Goal: Transaction & Acquisition: Purchase product/service

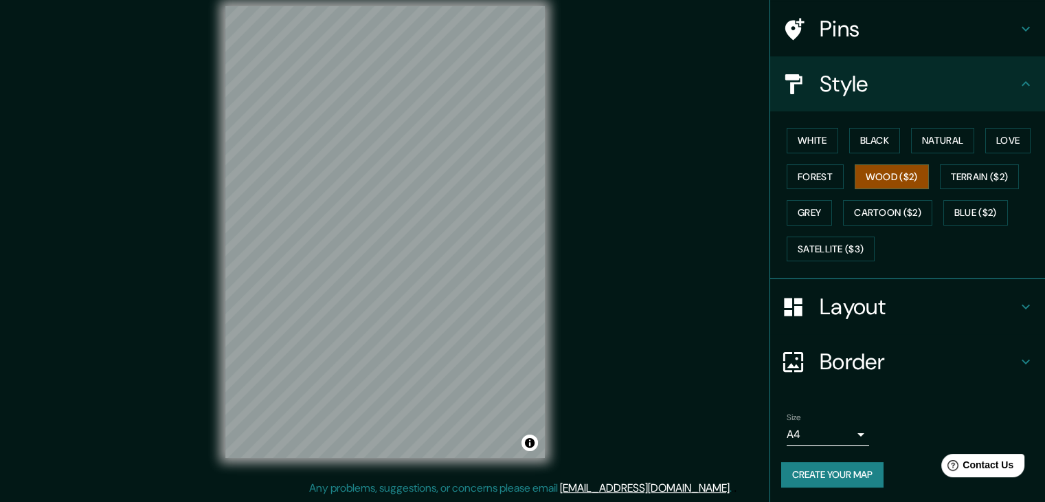
click at [836, 348] on h4 "Border" at bounding box center [919, 361] width 198 height 27
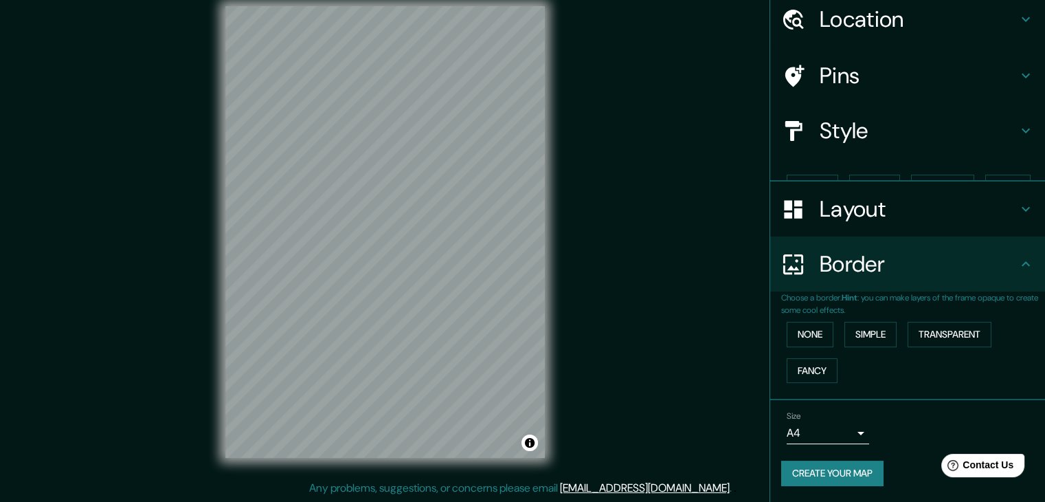
scroll to position [29, 0]
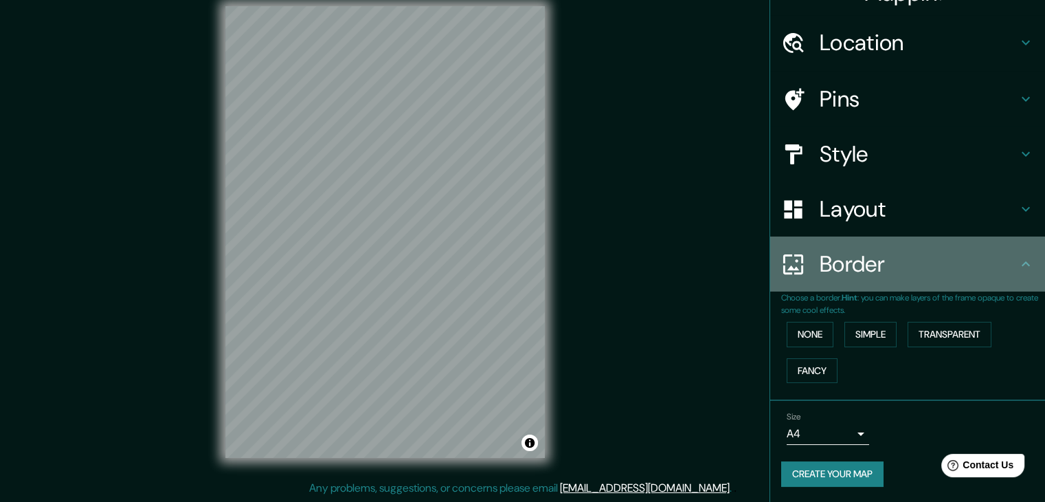
click at [786, 275] on icon at bounding box center [793, 264] width 24 height 24
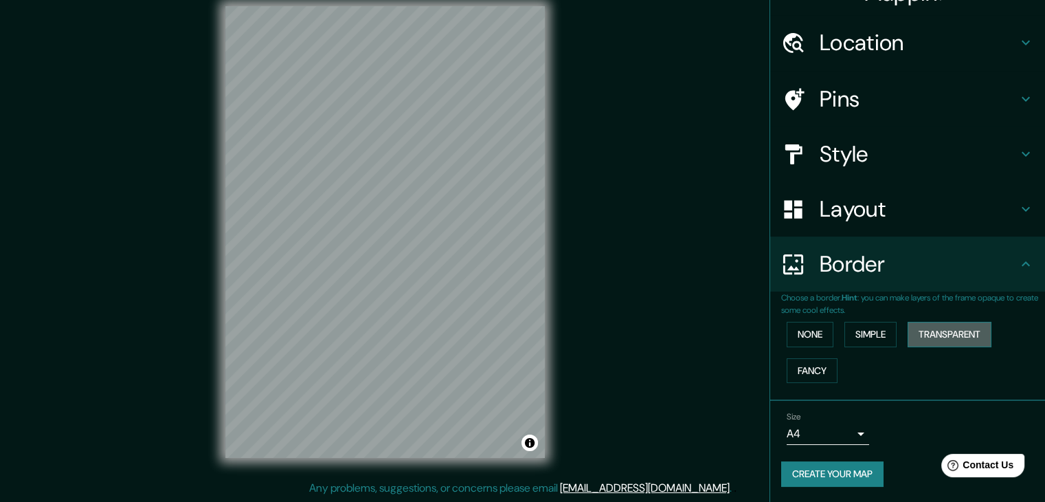
click at [956, 331] on button "Transparent" at bounding box center [950, 334] width 84 height 25
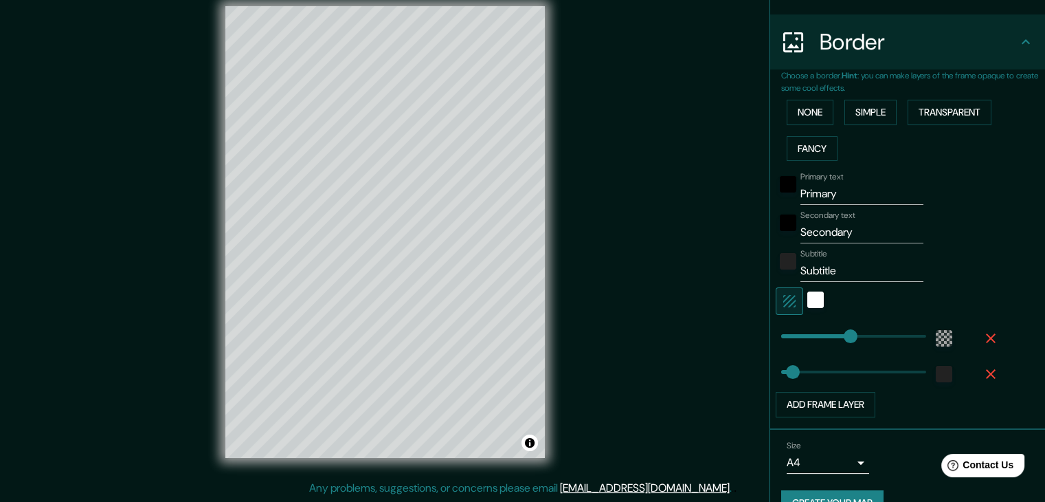
scroll to position [278, 0]
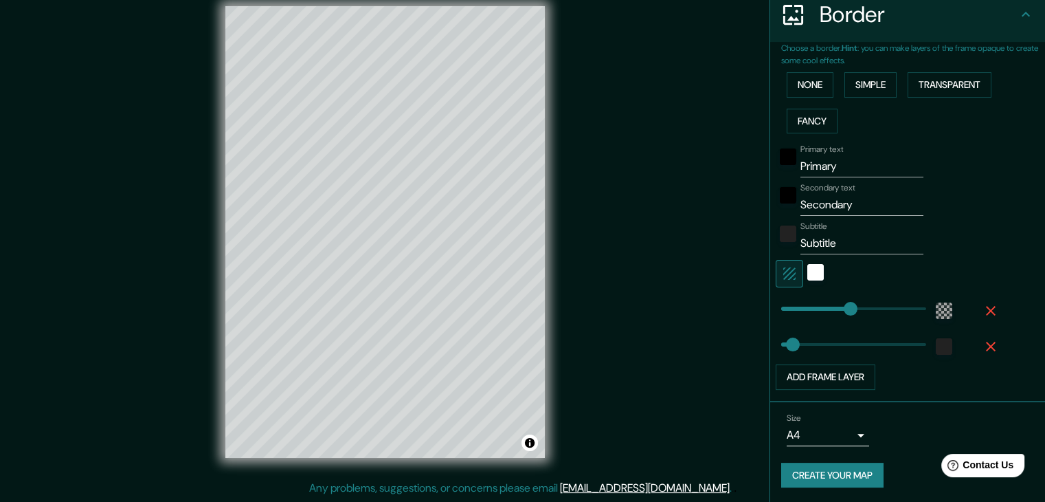
click at [849, 483] on button "Create your map" at bounding box center [832, 474] width 102 height 25
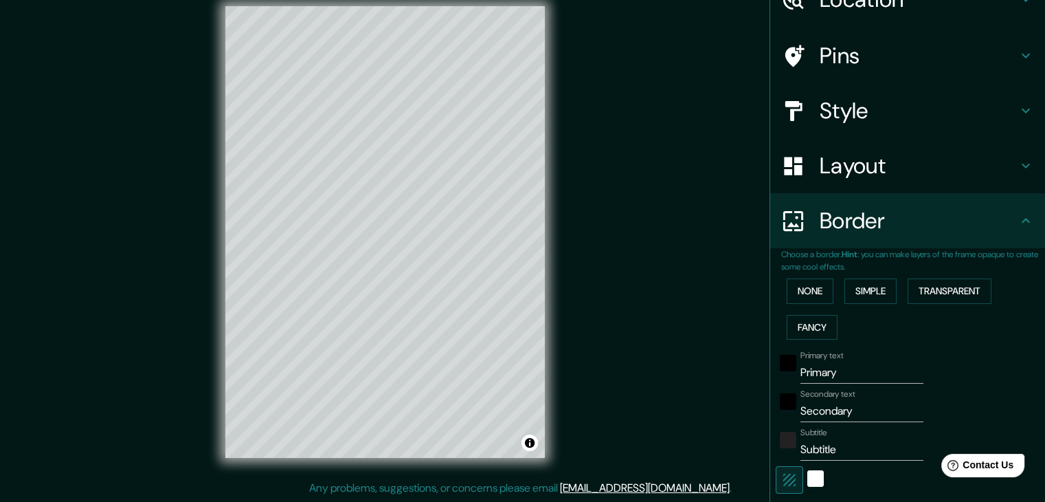
scroll to position [34, 0]
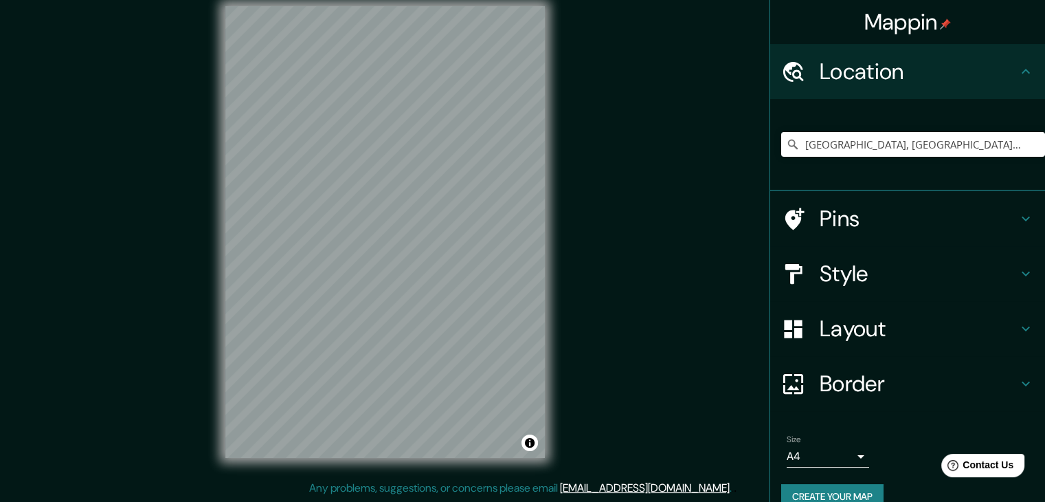
scroll to position [16, 0]
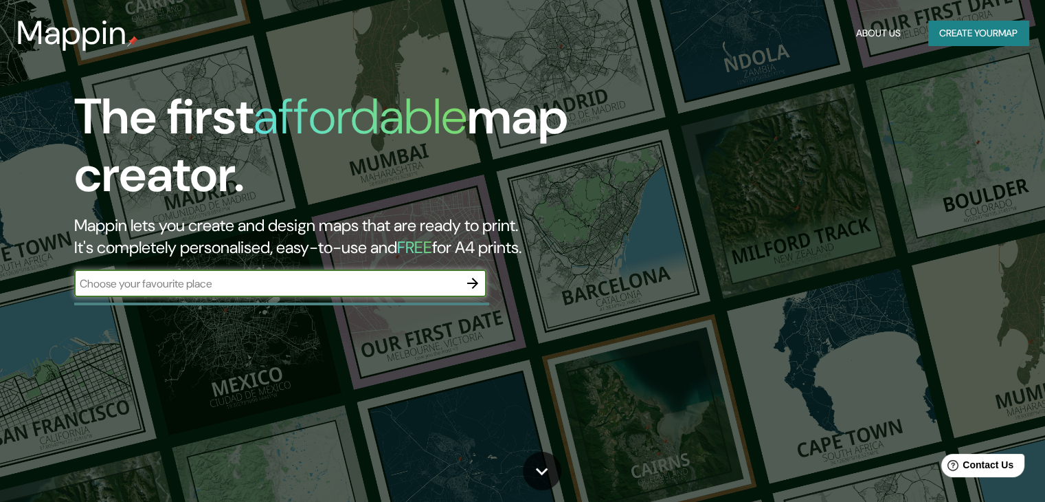
scroll to position [69, 0]
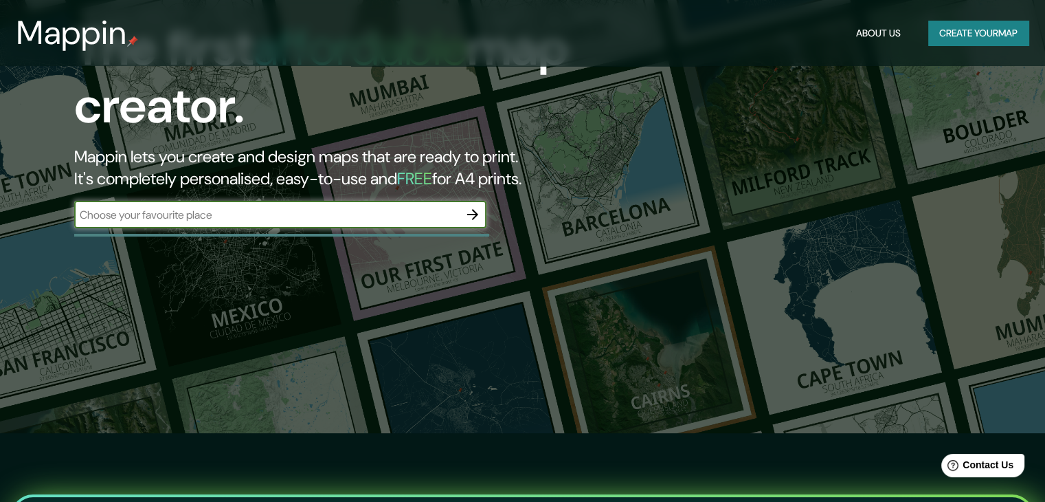
click at [247, 229] on div "​" at bounding box center [280, 216] width 412 height 30
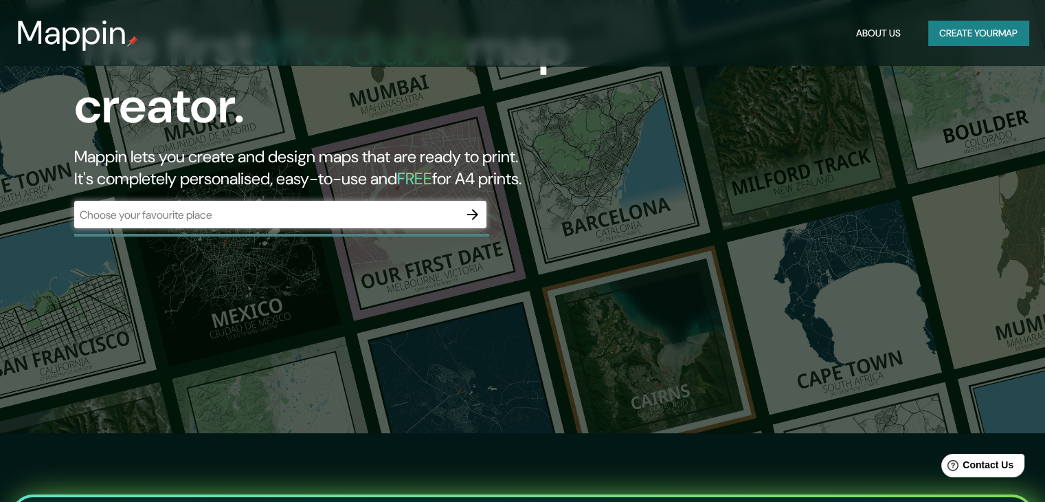
click at [489, 221] on div "The first affordable map creator. Mappin lets you create and design maps that a…" at bounding box center [335, 130] width 627 height 223
click at [479, 215] on icon "button" at bounding box center [472, 214] width 16 height 16
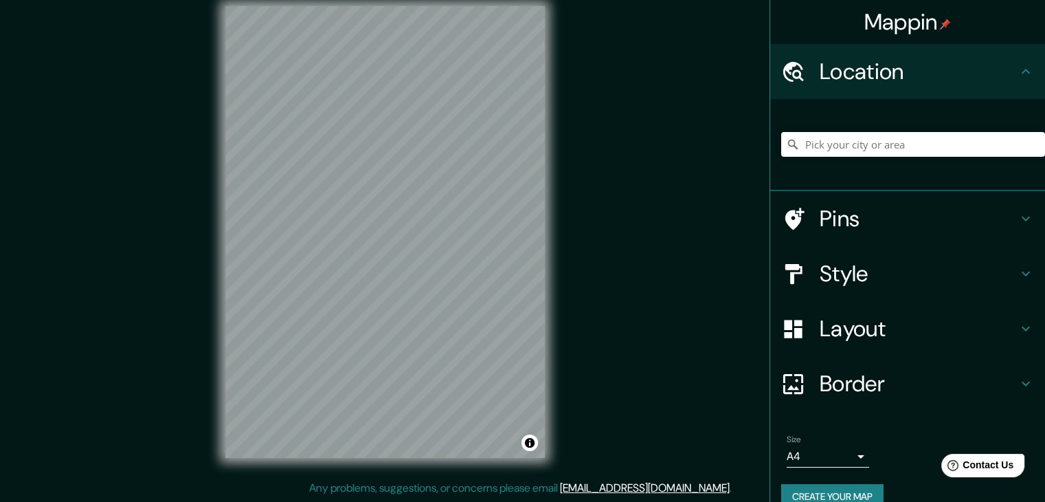
click at [882, 59] on h4 "Location" at bounding box center [919, 71] width 198 height 27
click at [884, 144] on input "Pick your city or area" at bounding box center [913, 144] width 264 height 25
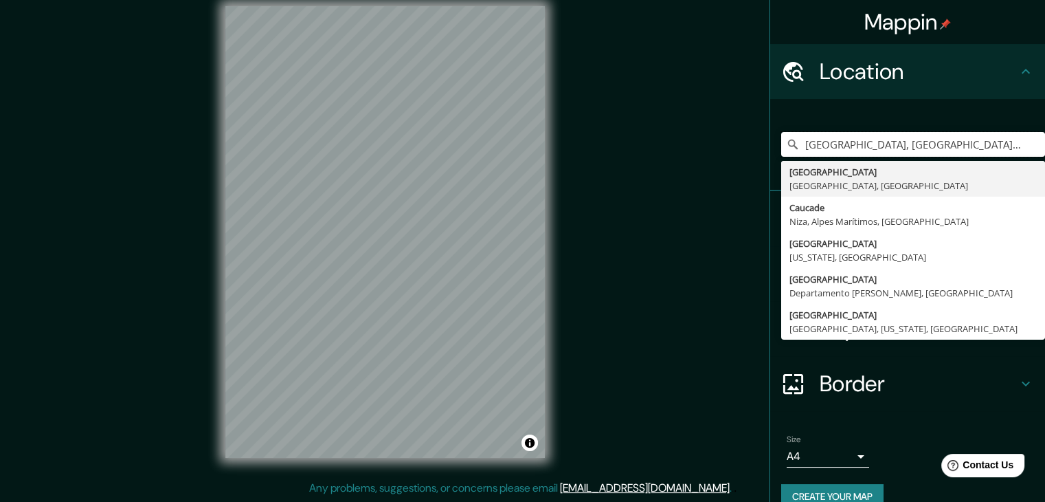
type input "Villa Rica, Cauca, Colombia"
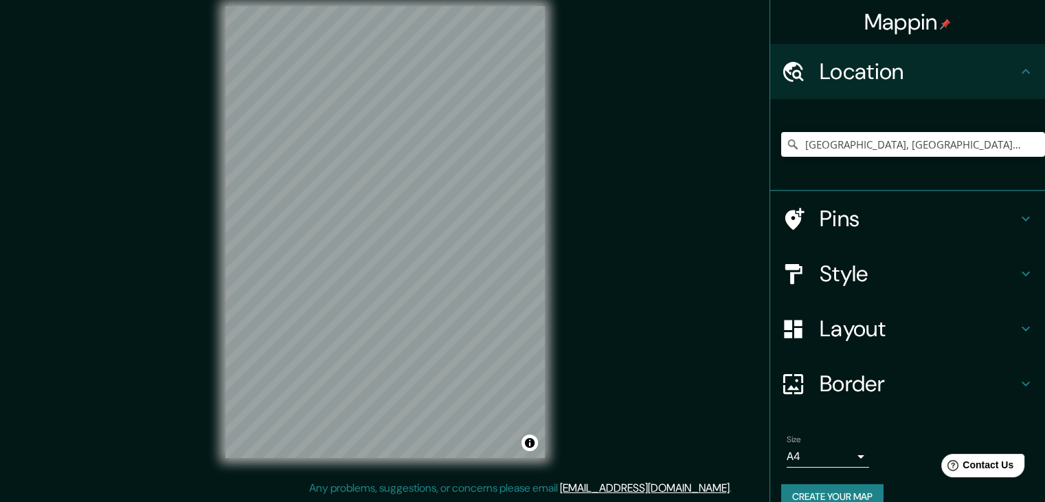
click at [901, 276] on h4 "Style" at bounding box center [919, 273] width 198 height 27
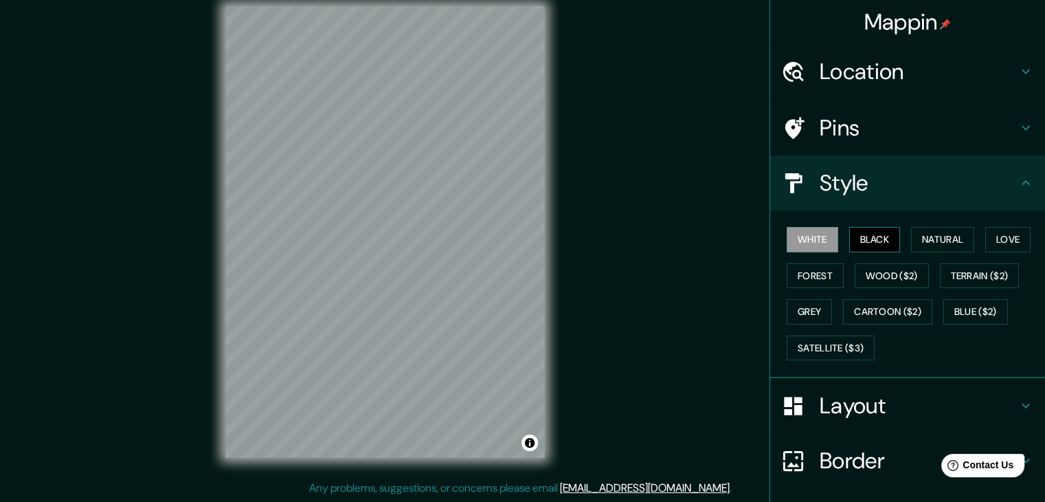
click at [886, 245] on button "Black" at bounding box center [875, 239] width 52 height 25
click at [911, 234] on button "Natural" at bounding box center [942, 239] width 63 height 25
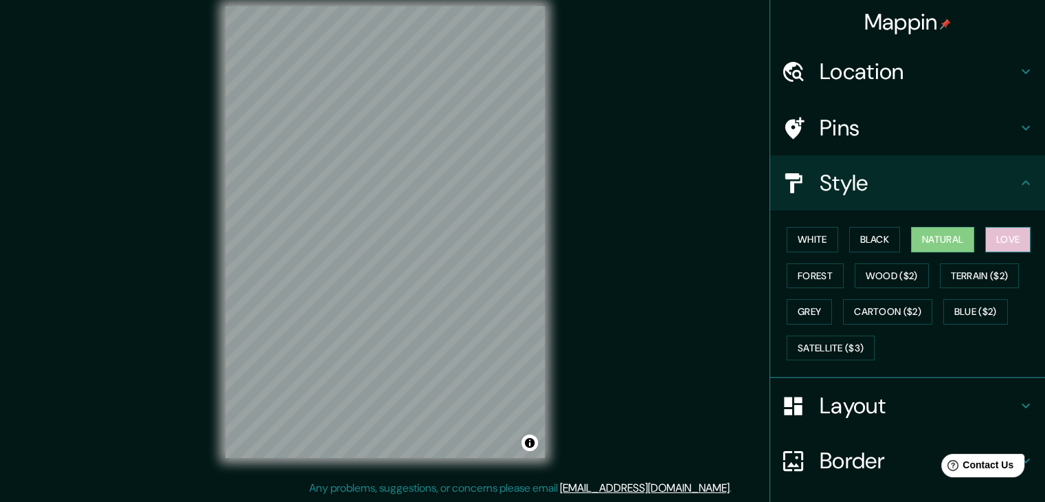
click at [993, 242] on button "Love" at bounding box center [1007, 239] width 45 height 25
click at [791, 280] on button "Forest" at bounding box center [815, 275] width 57 height 25
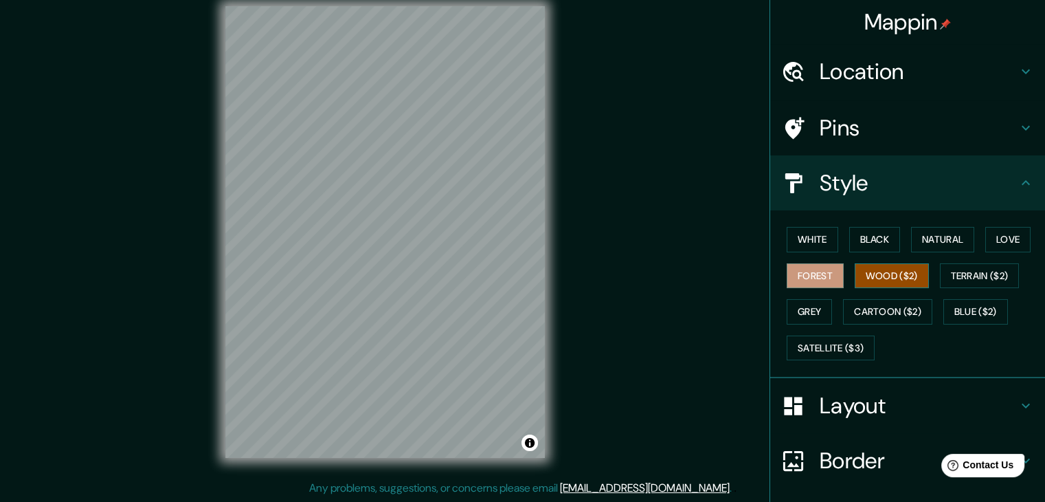
click at [899, 271] on button "Wood ($2)" at bounding box center [892, 275] width 74 height 25
click at [546, 184] on div "© Mapbox © OpenStreetMap Improve this map" at bounding box center [384, 231] width 363 height 495
click at [592, 245] on div "Mappin Location Villa Rica, Cauca, Colombia Villa Rica Cauca, Colombia Caucade …" at bounding box center [522, 242] width 1045 height 517
click at [995, 270] on button "Terrain ($2)" at bounding box center [980, 275] width 80 height 25
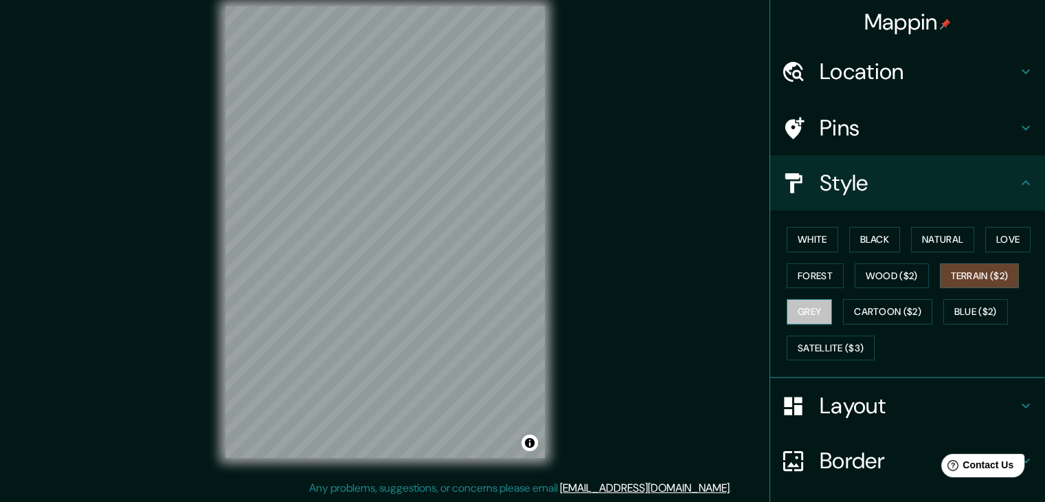
click at [787, 307] on button "Grey" at bounding box center [809, 311] width 45 height 25
click at [903, 317] on button "Cartoon ($2)" at bounding box center [887, 311] width 89 height 25
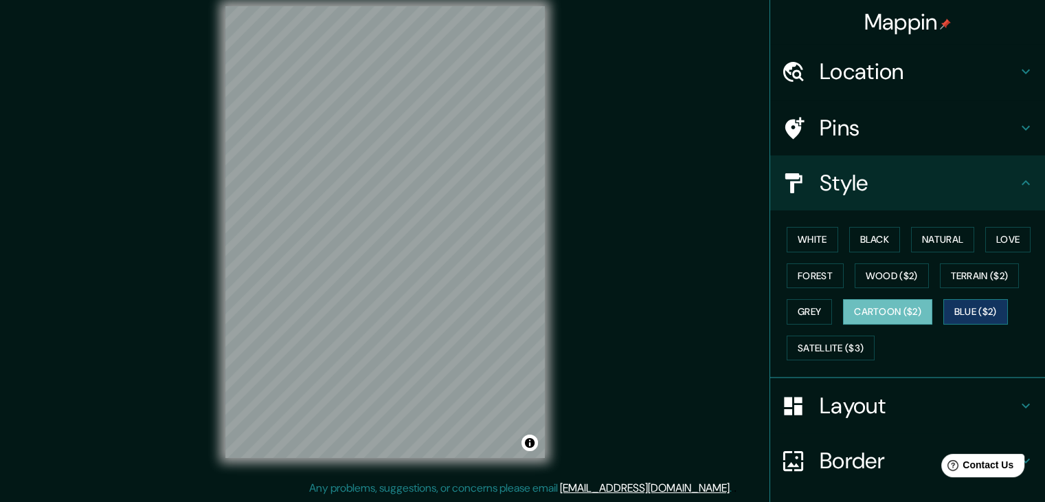
click at [964, 310] on button "Blue ($2)" at bounding box center [975, 311] width 65 height 25
click at [852, 335] on button "Satellite ($3)" at bounding box center [831, 347] width 88 height 25
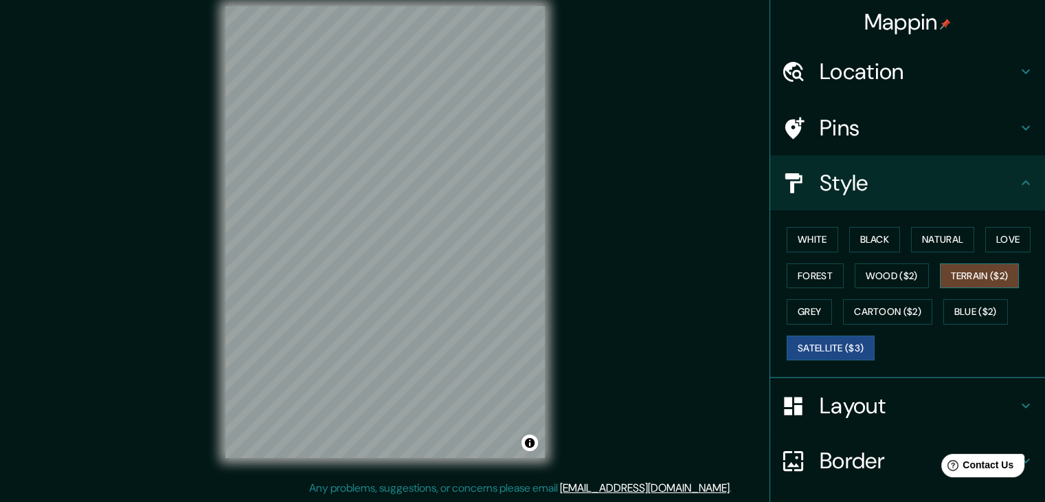
click at [961, 269] on button "Terrain ($2)" at bounding box center [980, 275] width 80 height 25
click at [998, 240] on button "Love" at bounding box center [1007, 239] width 45 height 25
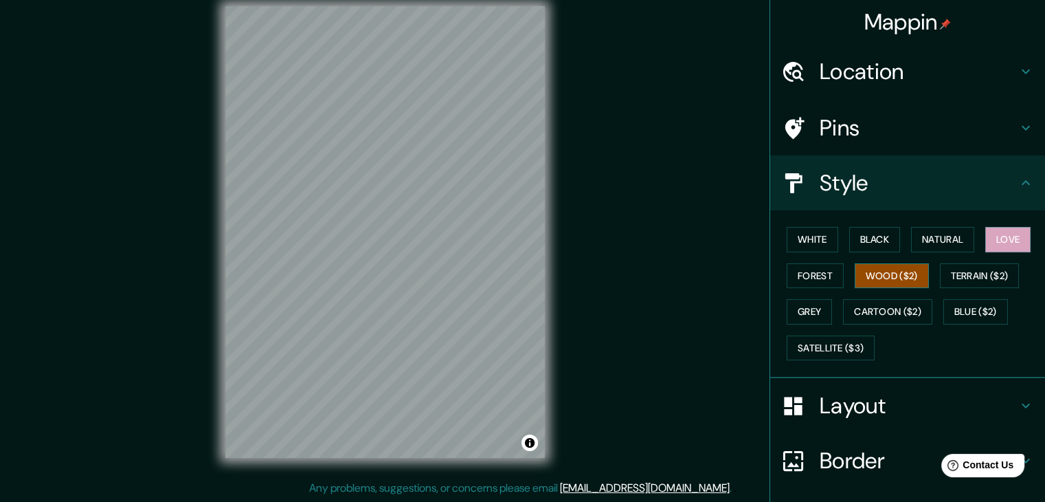
click at [894, 267] on button "Wood ($2)" at bounding box center [892, 275] width 74 height 25
click at [781, 271] on div "White Black Natural Love Forest Wood ($2) Terrain ($2) Grey Cartoon ($2) Blue (…" at bounding box center [913, 293] width 264 height 144
click at [801, 269] on button "Forest" at bounding box center [815, 275] width 57 height 25
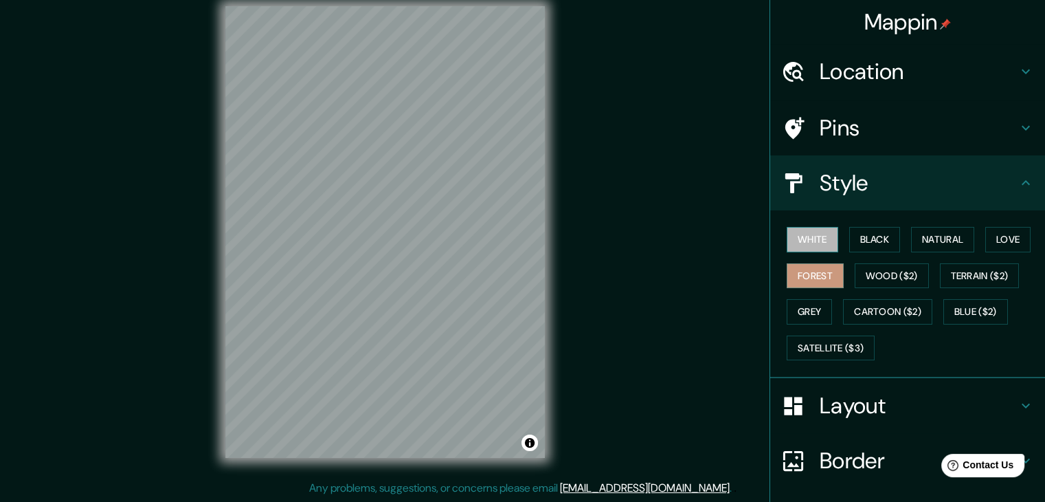
click at [798, 248] on button "White" at bounding box center [813, 239] width 52 height 25
click at [803, 269] on button "Forest" at bounding box center [815, 275] width 57 height 25
click at [816, 236] on button "White" at bounding box center [813, 239] width 52 height 25
click at [853, 235] on button "Black" at bounding box center [875, 239] width 52 height 25
click at [806, 317] on button "Grey" at bounding box center [809, 311] width 45 height 25
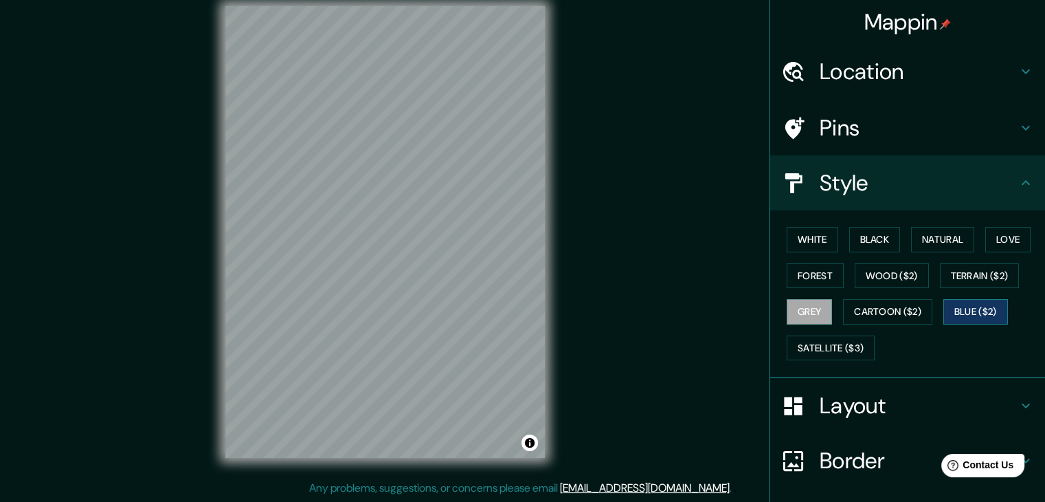
click at [965, 313] on button "Blue ($2)" at bounding box center [975, 311] width 65 height 25
click at [984, 280] on button "Terrain ($2)" at bounding box center [980, 275] width 80 height 25
click at [921, 273] on div "White Black Natural Love Forest Wood ($2) Terrain ($2) Grey Cartoon ($2) Blue (…" at bounding box center [913, 293] width 264 height 144
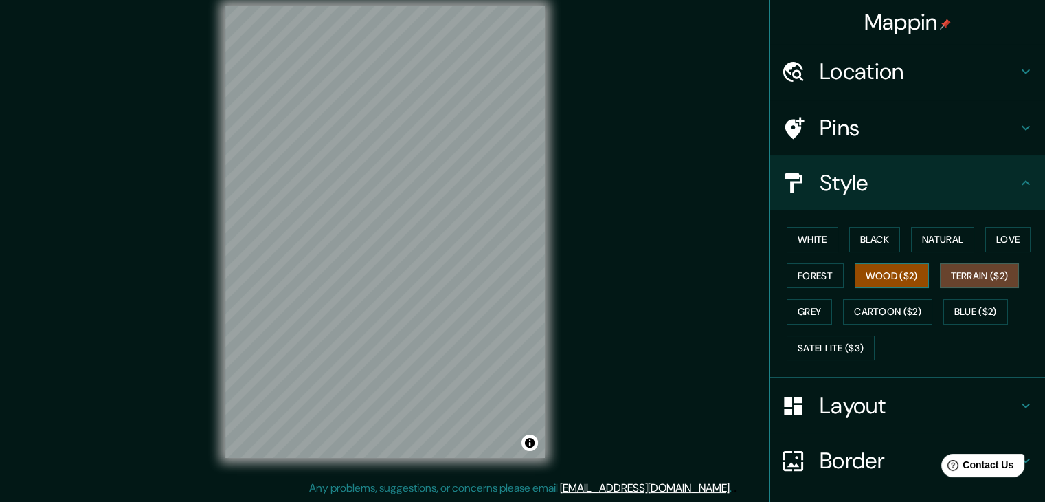
click at [888, 274] on button "Wood ($2)" at bounding box center [892, 275] width 74 height 25
click at [818, 285] on button "Forest" at bounding box center [815, 275] width 57 height 25
